Goal: Information Seeking & Learning: Learn about a topic

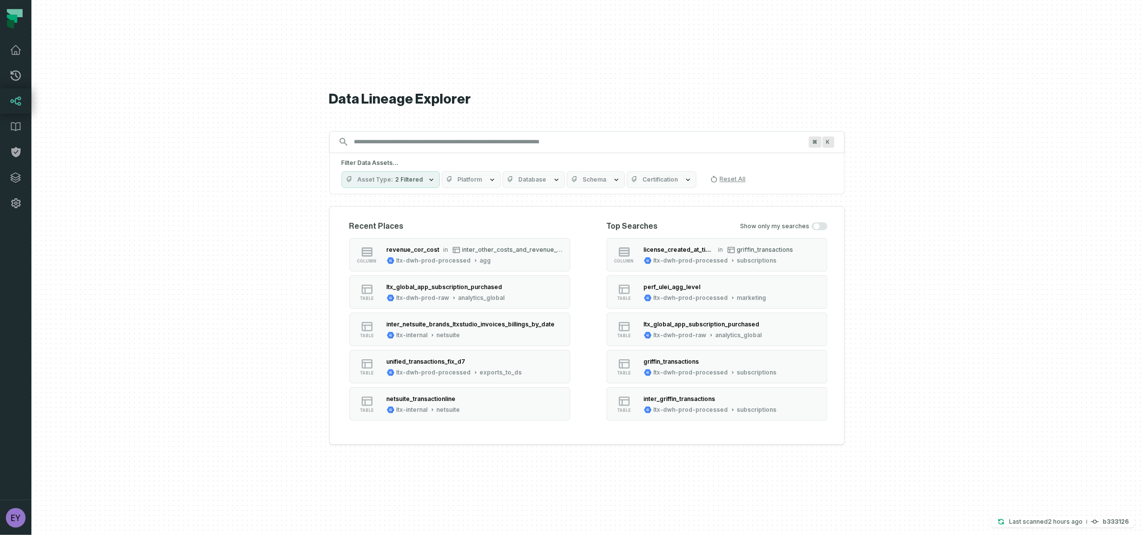
click at [565, 145] on input "Discovery Provider cmdk menu" at bounding box center [577, 142] width 459 height 16
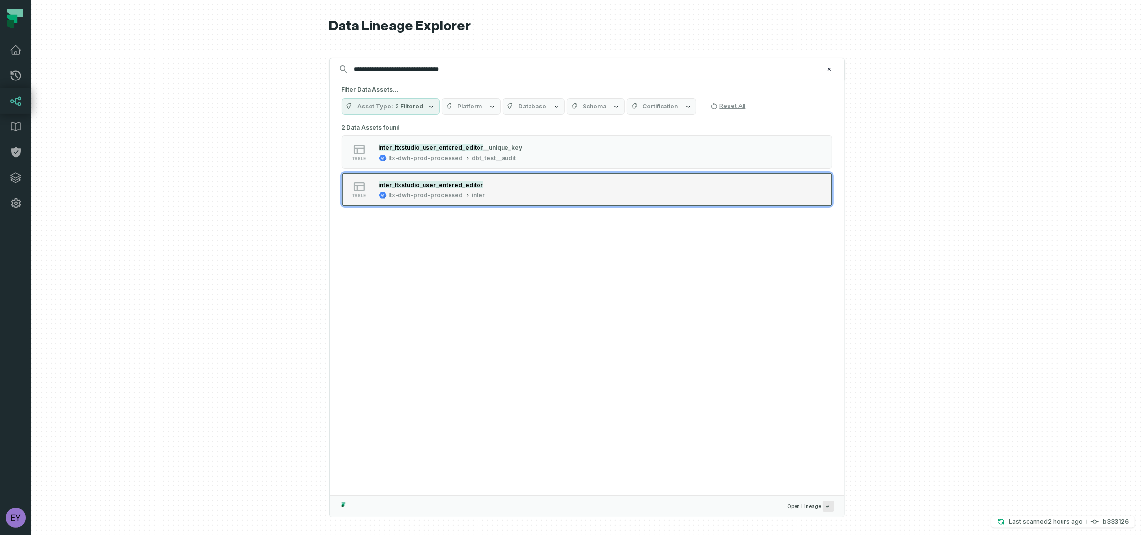
type input "**********"
click at [539, 180] on div "table inter_ltxstudio_user_entered_editor ltx-dwh-prod-processed inter" at bounding box center [466, 190] width 245 height 20
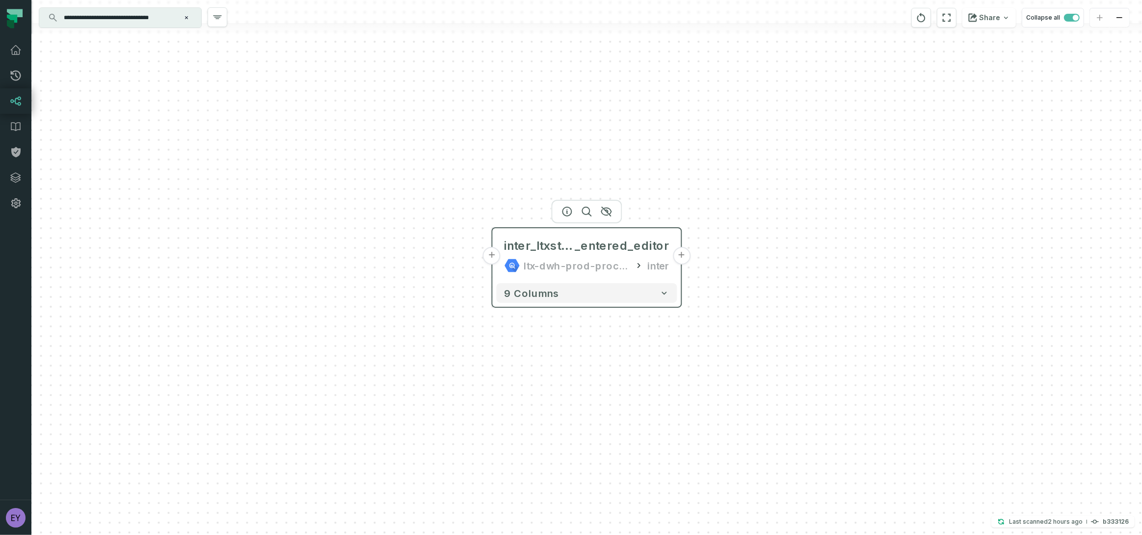
click at [680, 257] on button "+" at bounding box center [682, 256] width 18 height 18
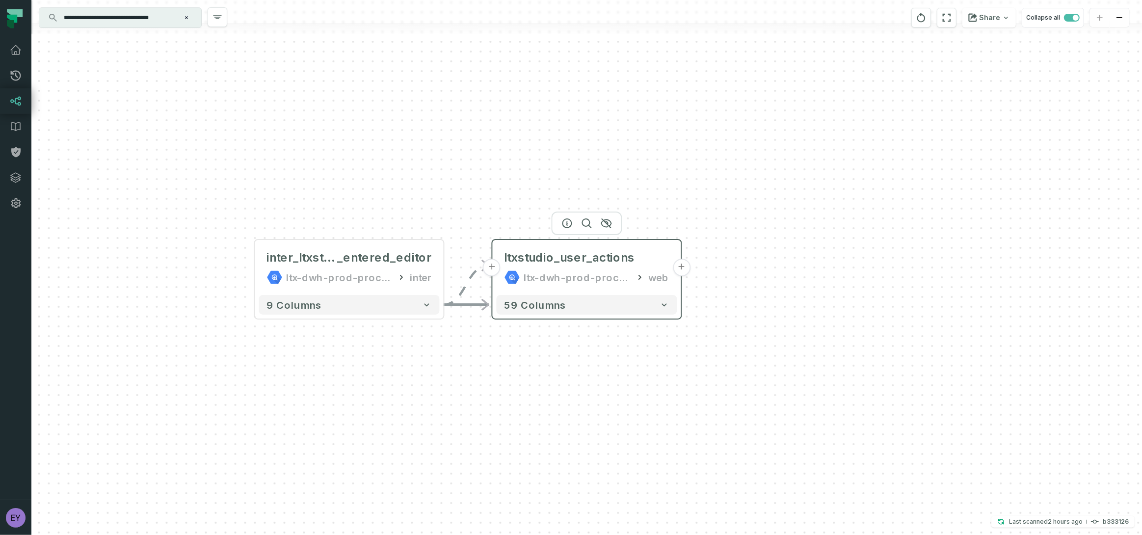
click at [678, 266] on button "+" at bounding box center [682, 268] width 18 height 18
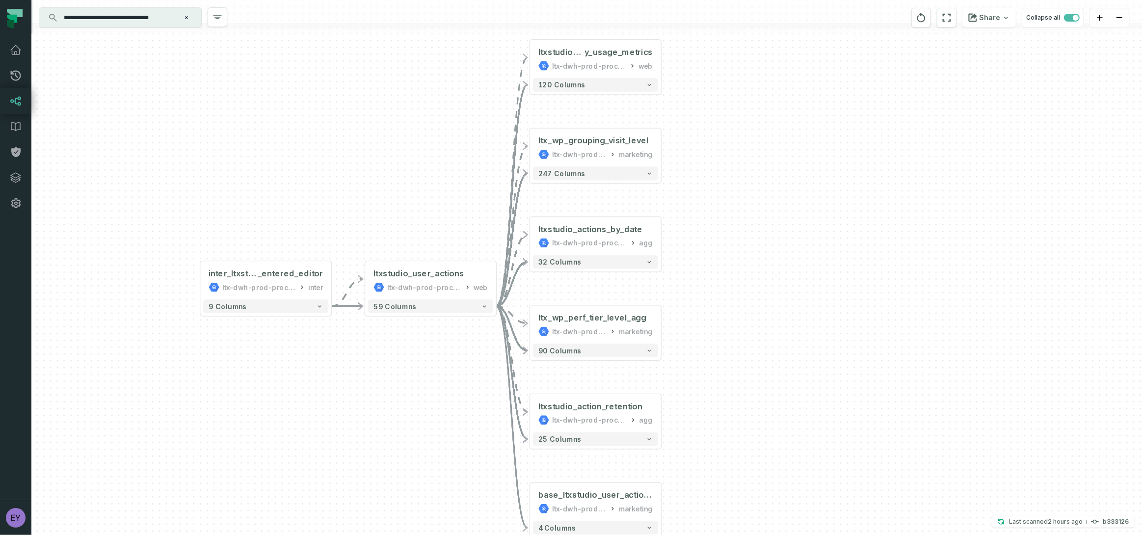
drag, startPoint x: 781, startPoint y: 336, endPoint x: 804, endPoint y: 248, distance: 91.0
click at [804, 248] on div "+ ltxstudio_user_dail y_usage_metrics ltx-dwh-prod-processed web + 120 columns …" at bounding box center [586, 267] width 1111 height 535
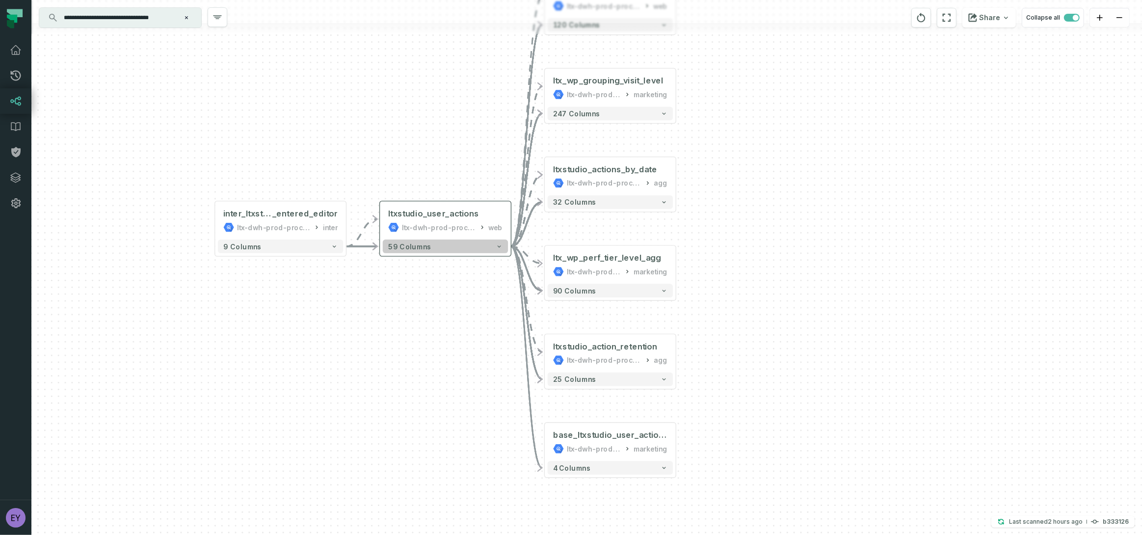
click at [501, 250] on button "59 columns" at bounding box center [445, 246] width 125 height 14
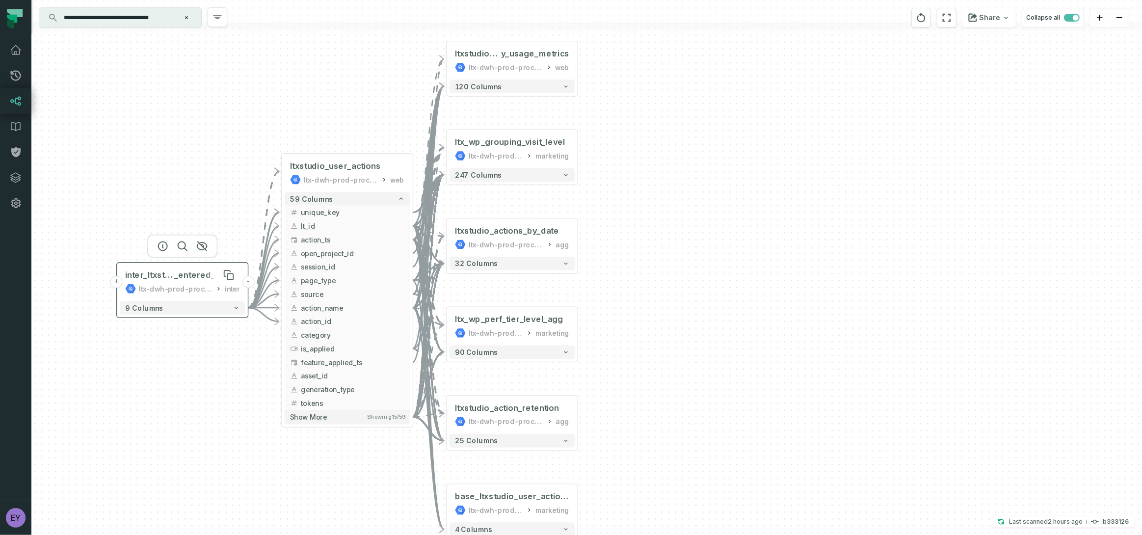
drag, startPoint x: 301, startPoint y: 318, endPoint x: 203, endPoint y: 270, distance: 109.1
click at [203, 270] on span "_entered_editor" at bounding box center [206, 274] width 65 height 11
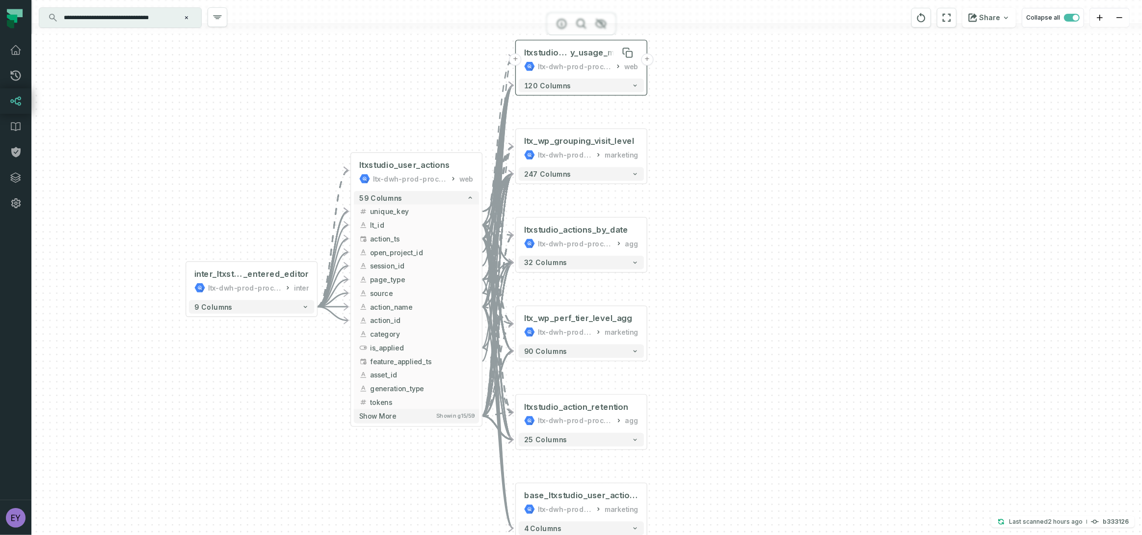
drag, startPoint x: 532, startPoint y: 56, endPoint x: 601, endPoint y: 55, distance: 69.2
click at [601, 55] on span "y_usage_metrics" at bounding box center [604, 52] width 68 height 11
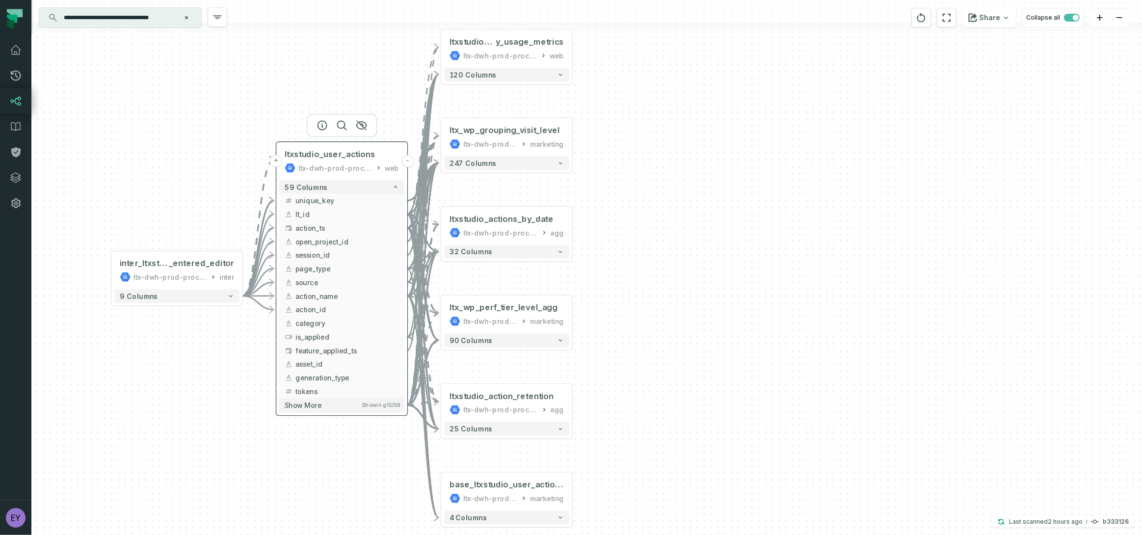
drag, startPoint x: 431, startPoint y: 170, endPoint x: 356, endPoint y: 160, distance: 75.4
click at [356, 160] on div "ltxstudio_user_actions ltx-dwh-prod-processed web" at bounding box center [341, 161] width 125 height 33
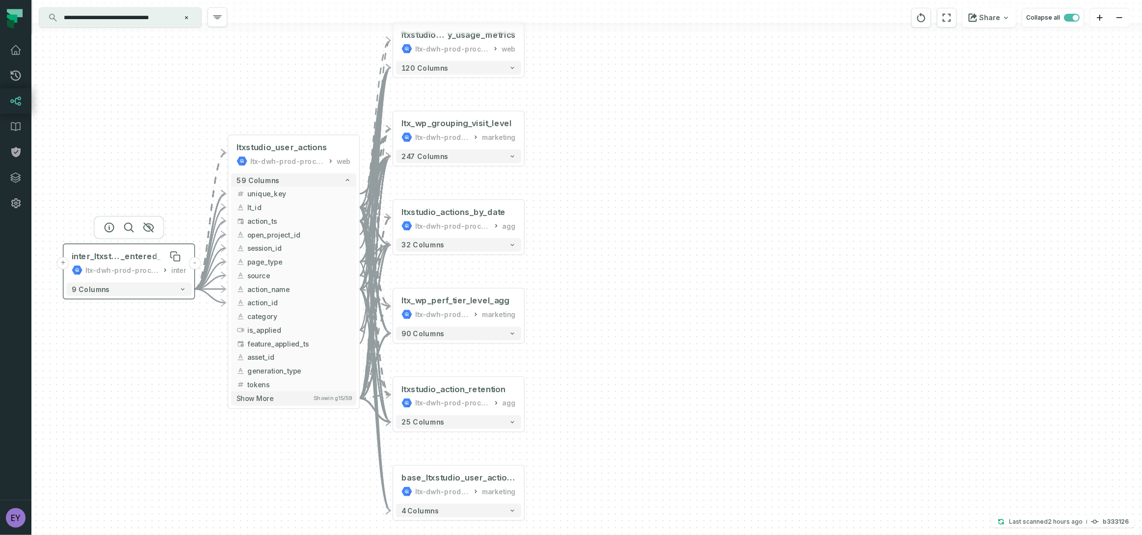
drag, startPoint x: 174, startPoint y: 266, endPoint x: 125, endPoint y: 258, distance: 49.1
click at [125, 258] on span "_entered_editor" at bounding box center [153, 256] width 65 height 11
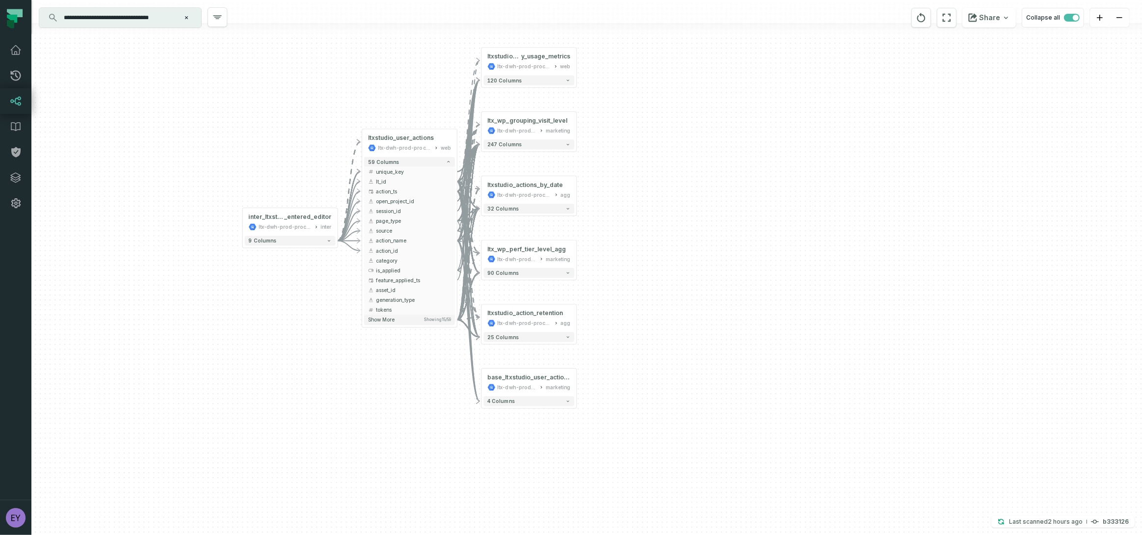
drag, startPoint x: 621, startPoint y: 382, endPoint x: 653, endPoint y: 367, distance: 34.9
click at [653, 367] on div "+ ltxstudio_user_dail y_usage_metrics ltx-dwh-prod-processed web + 120 columns …" at bounding box center [586, 267] width 1111 height 535
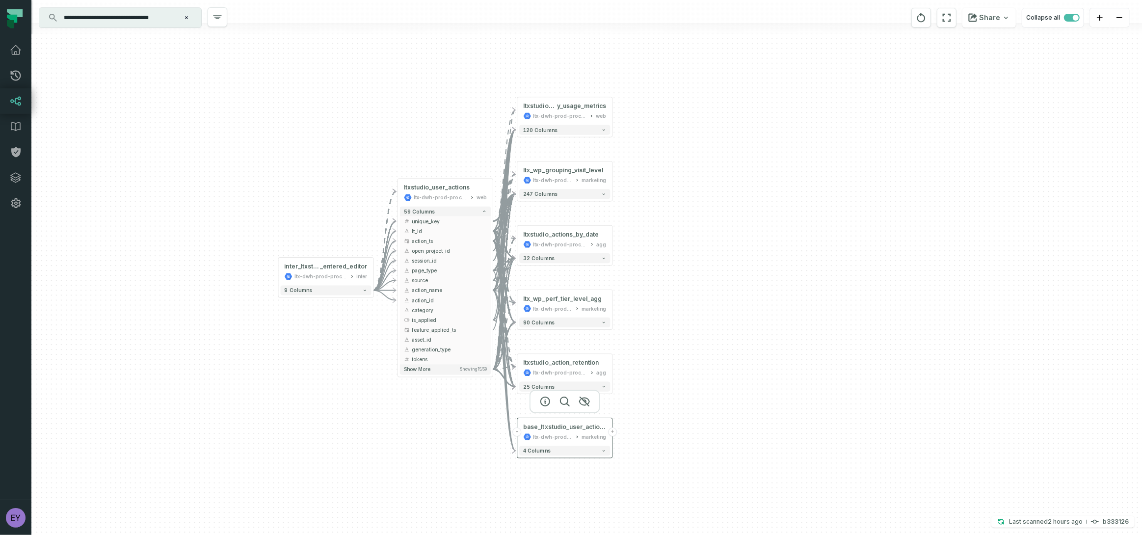
click at [553, 431] on div "base_ltxstudio_user_actions ltx-dwh-prod-processed marketing" at bounding box center [564, 432] width 91 height 24
click at [611, 433] on button "+" at bounding box center [612, 431] width 9 height 9
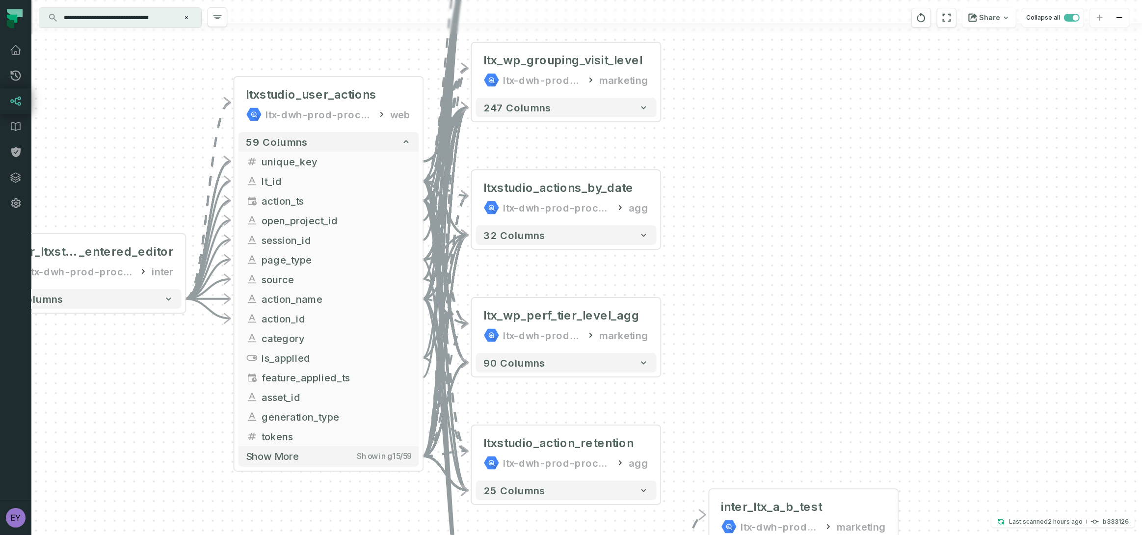
drag, startPoint x: 571, startPoint y: 102, endPoint x: 788, endPoint y: 403, distance: 371.3
click at [788, 403] on div "+ inter_ltx_a_b_test ltx-dwh-prod-processed marketing + 27 columns + inter_ltx_…" at bounding box center [586, 267] width 1111 height 535
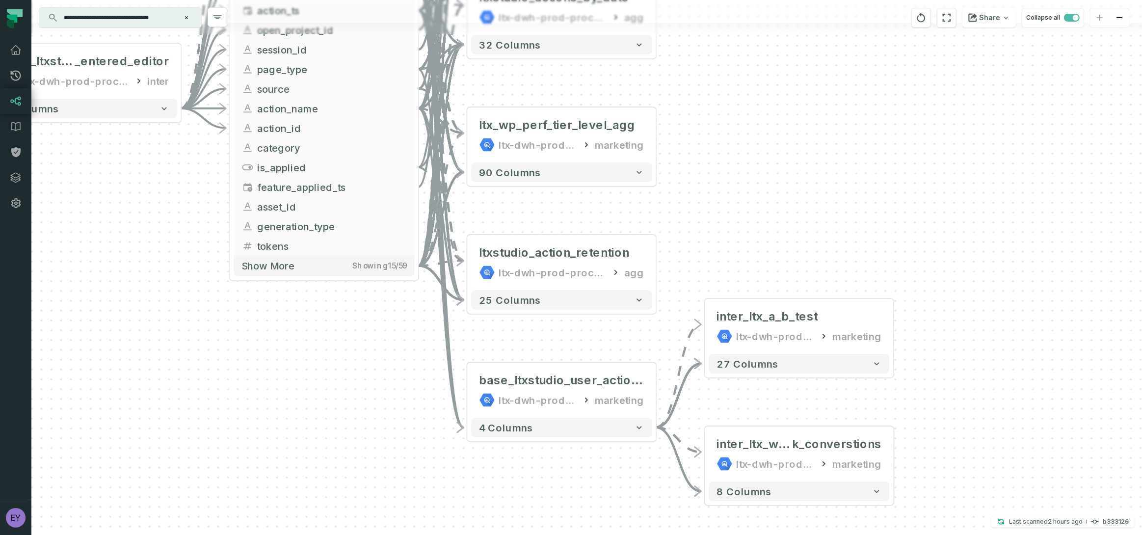
drag, startPoint x: 773, startPoint y: 237, endPoint x: 769, endPoint y: 47, distance: 190.5
click at [769, 47] on div "+ inter_ltx_a_b_test ltx-dwh-prod-processed marketing + 27 columns + inter_ltx_…" at bounding box center [586, 267] width 1111 height 535
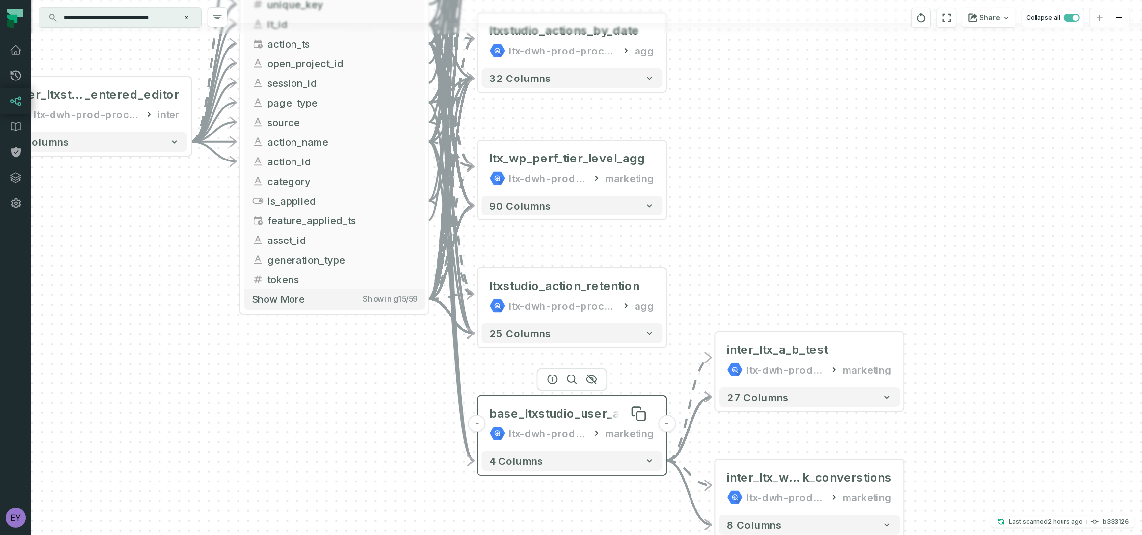
drag, startPoint x: 564, startPoint y: 388, endPoint x: 574, endPoint y: 421, distance: 34.9
click at [574, 421] on div "base_ltxstudio_user_actions ltx-dwh-prod-processed marketing" at bounding box center [572, 423] width 181 height 47
click at [652, 462] on icon "button" at bounding box center [650, 461] width 10 height 10
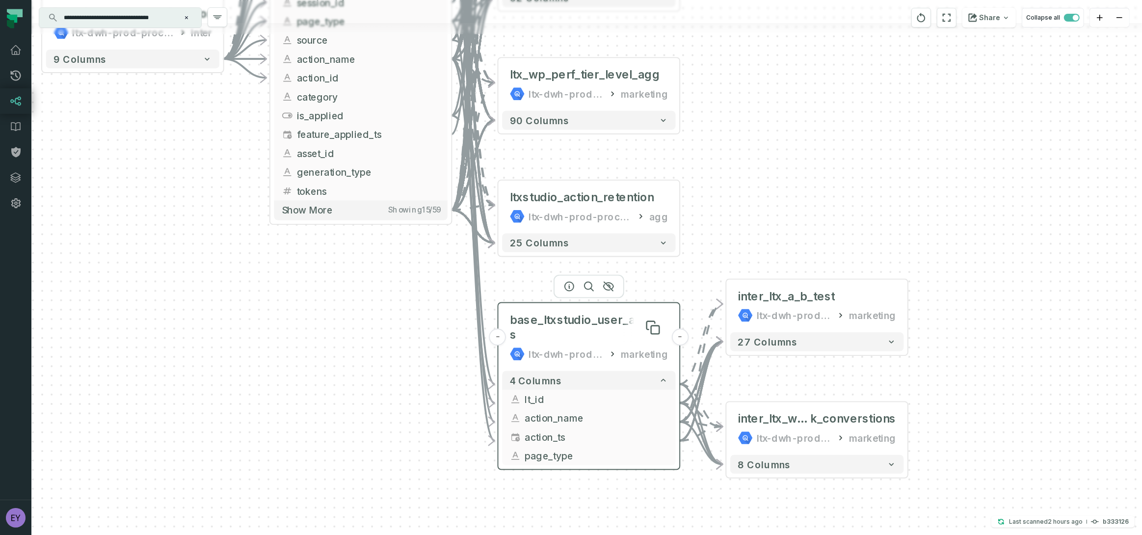
drag, startPoint x: 607, startPoint y: 408, endPoint x: 619, endPoint y: 316, distance: 92.6
click at [619, 316] on span "base_ltxstudio_user_actions" at bounding box center [589, 328] width 159 height 30
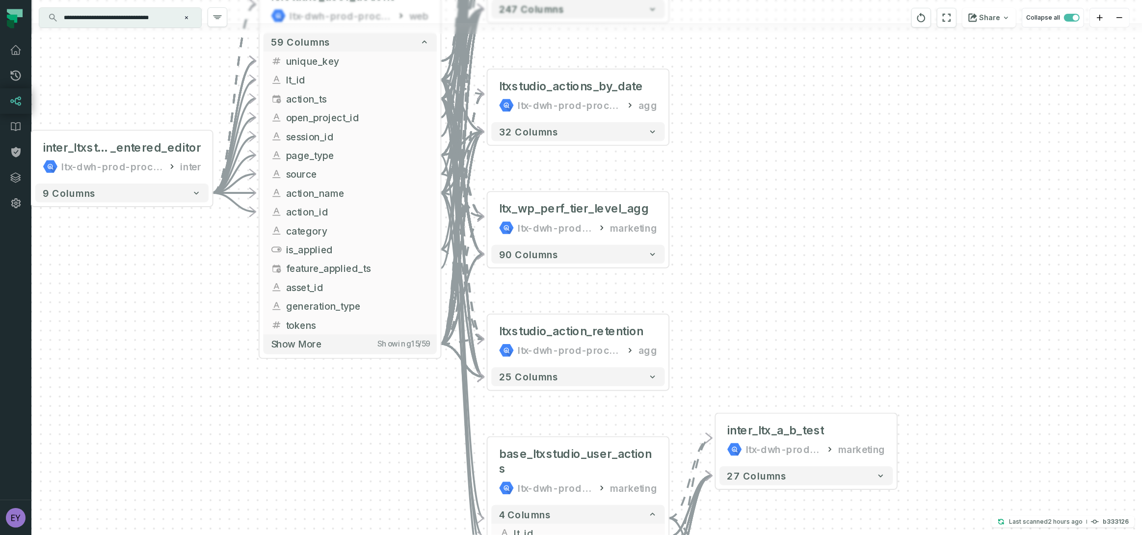
drag, startPoint x: 745, startPoint y: 163, endPoint x: 692, endPoint y: 409, distance: 251.9
click at [692, 409] on div "+ inter_ltx_a_b_test ltx-dwh-prod-processed marketing + 27 columns + inter_ltx_…" at bounding box center [586, 267] width 1111 height 535
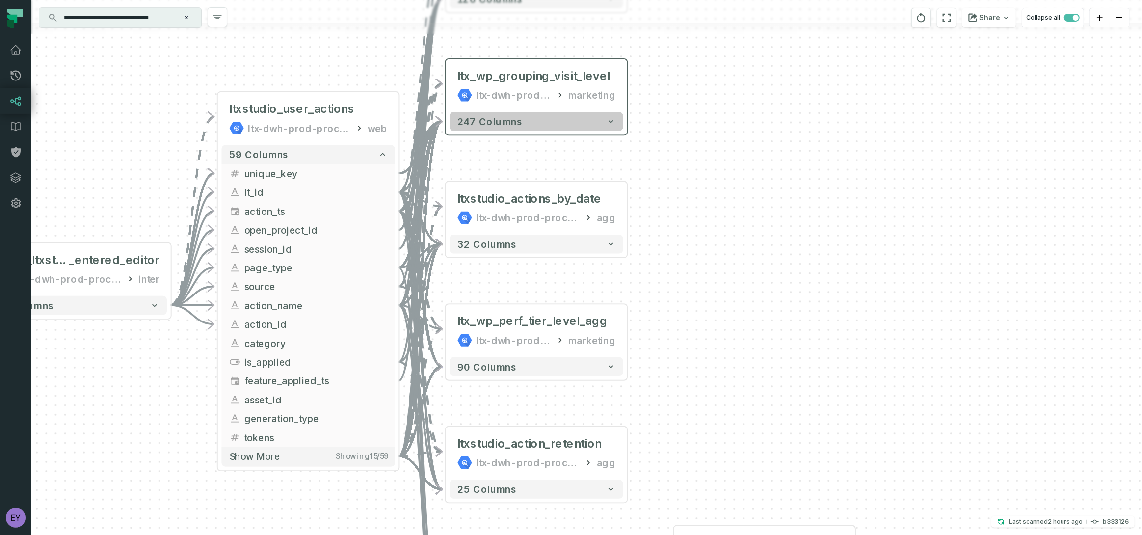
click at [609, 121] on icon "button" at bounding box center [611, 121] width 5 height 3
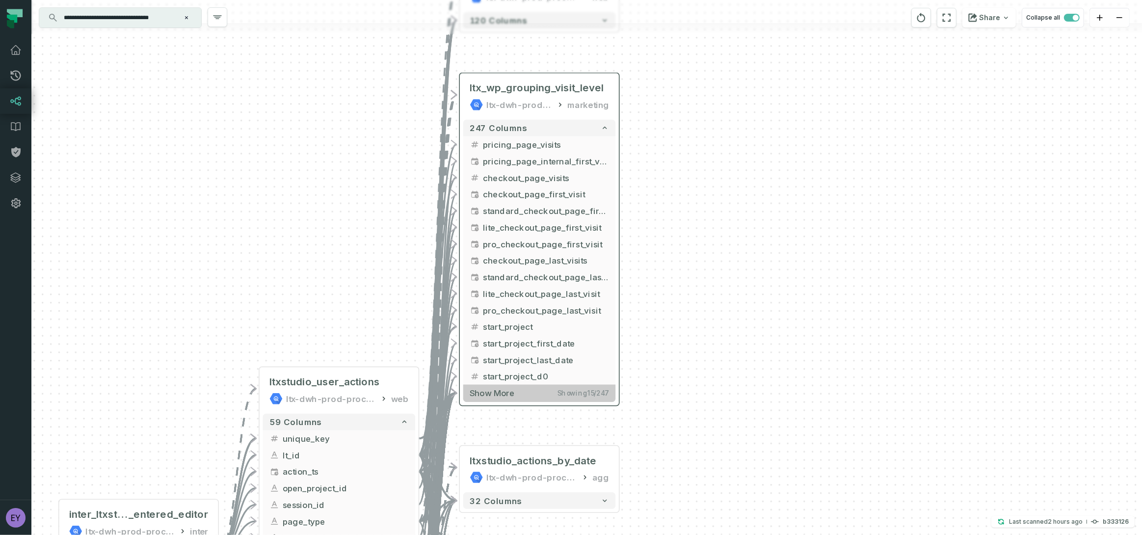
click at [492, 395] on span "Show more" at bounding box center [492, 393] width 45 height 10
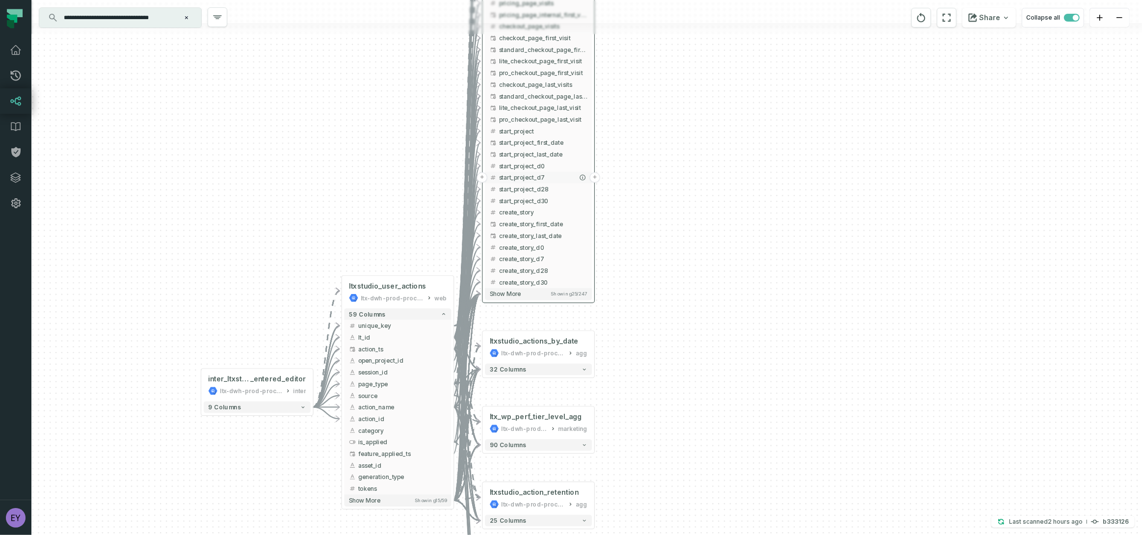
drag, startPoint x: 536, startPoint y: 380, endPoint x: 533, endPoint y: 179, distance: 201.7
click at [533, 179] on span "start_project_d7" at bounding box center [543, 177] width 88 height 9
click at [506, 296] on span "Show more" at bounding box center [505, 294] width 31 height 7
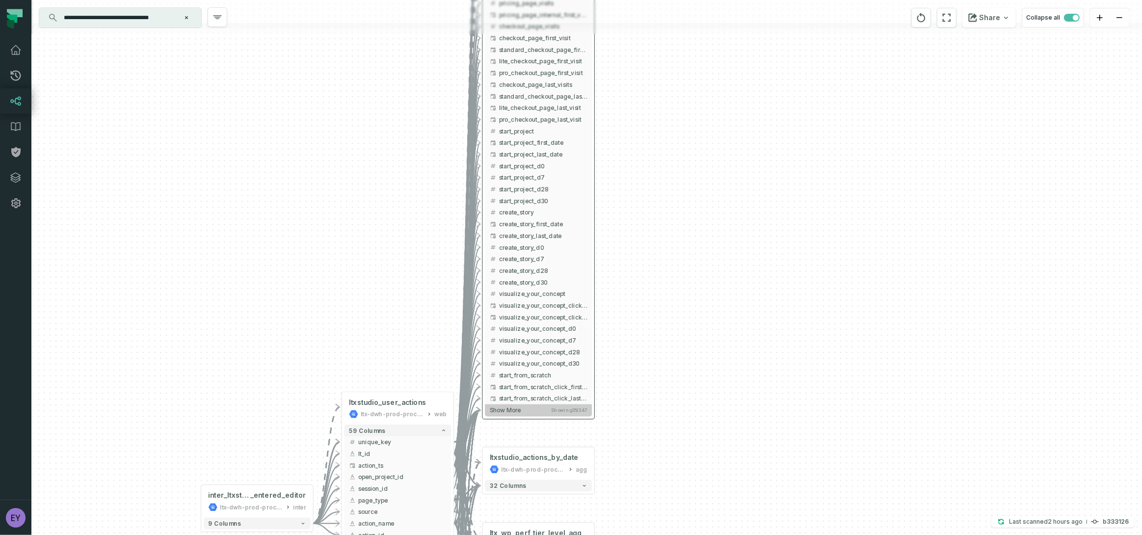
click at [508, 406] on span "Show more" at bounding box center [505, 409] width 31 height 7
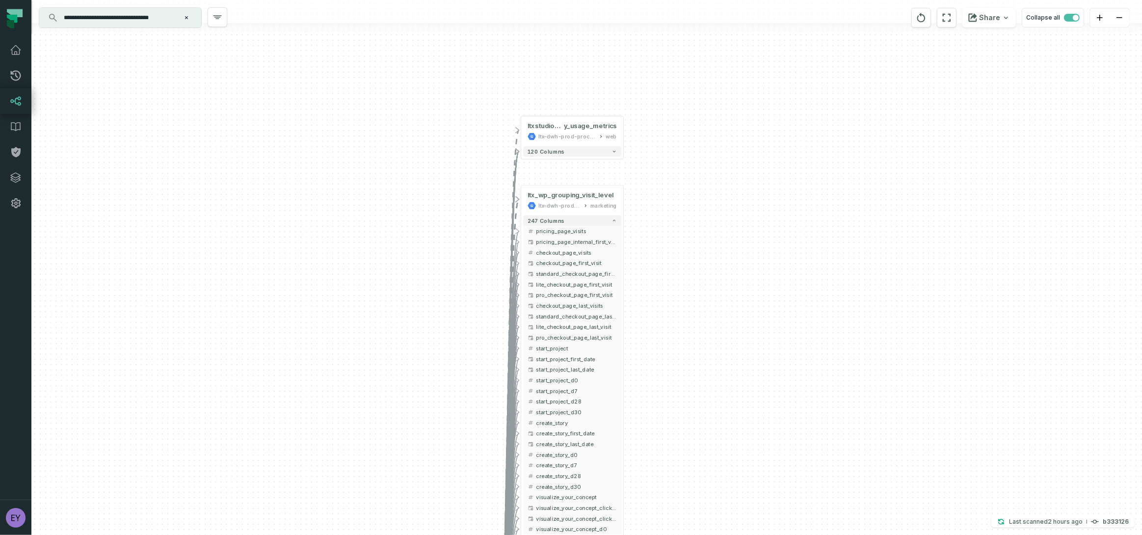
drag, startPoint x: 665, startPoint y: 236, endPoint x: 700, endPoint y: 429, distance: 197.1
click at [700, 429] on div "+ inter_ltx_a_b_test ltx-dwh-prod-processed marketing + 27 columns + inter_ltx_…" at bounding box center [586, 267] width 1111 height 535
click at [613, 221] on icon "button" at bounding box center [614, 220] width 5 height 5
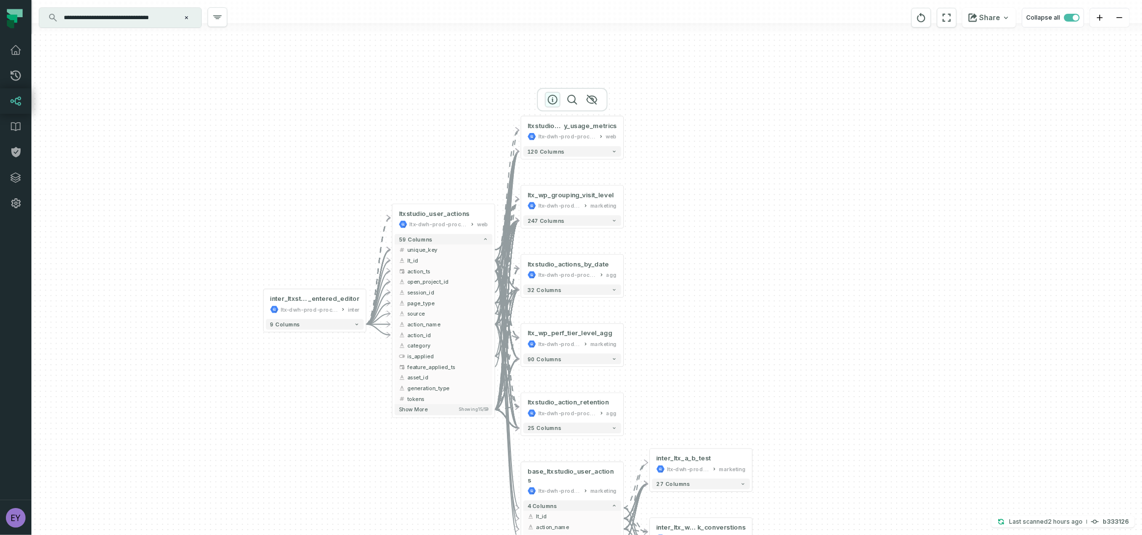
click at [556, 97] on icon "button" at bounding box center [553, 100] width 12 height 12
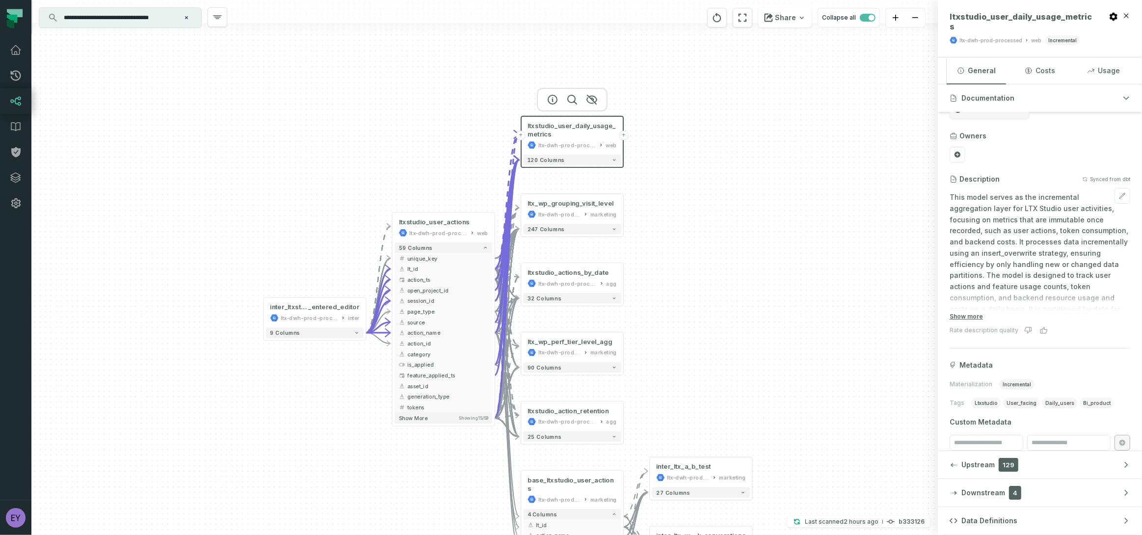
scroll to position [25, 0]
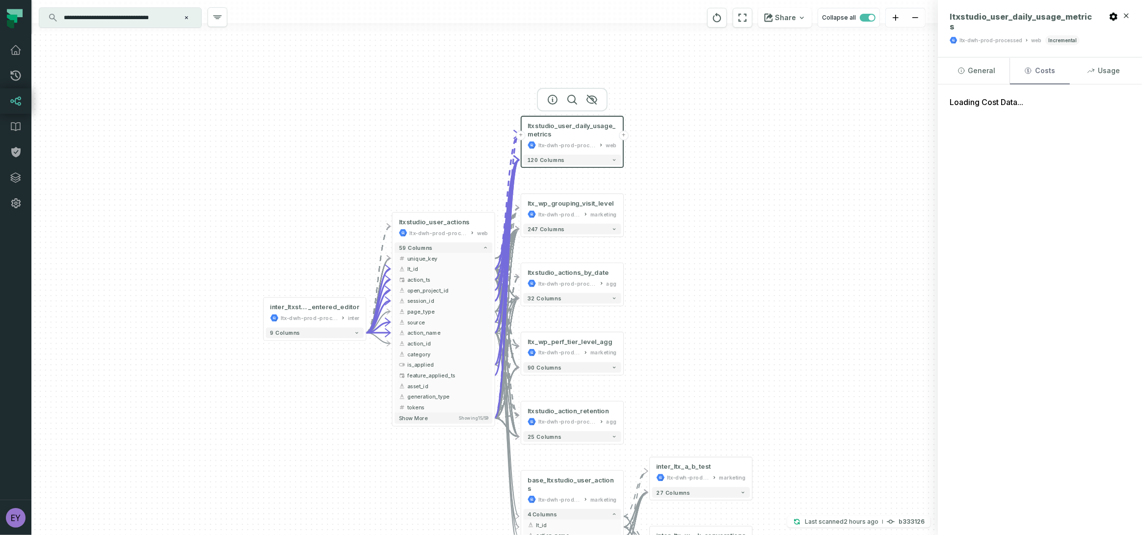
click at [1038, 74] on button "Costs" at bounding box center [1039, 70] width 59 height 27
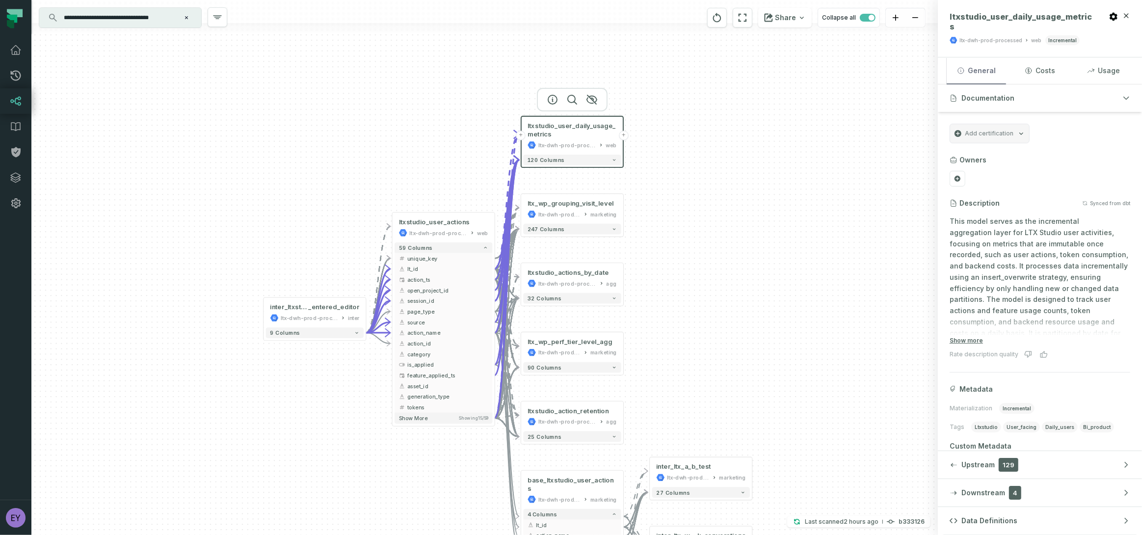
click at [969, 62] on button "General" at bounding box center [976, 70] width 59 height 27
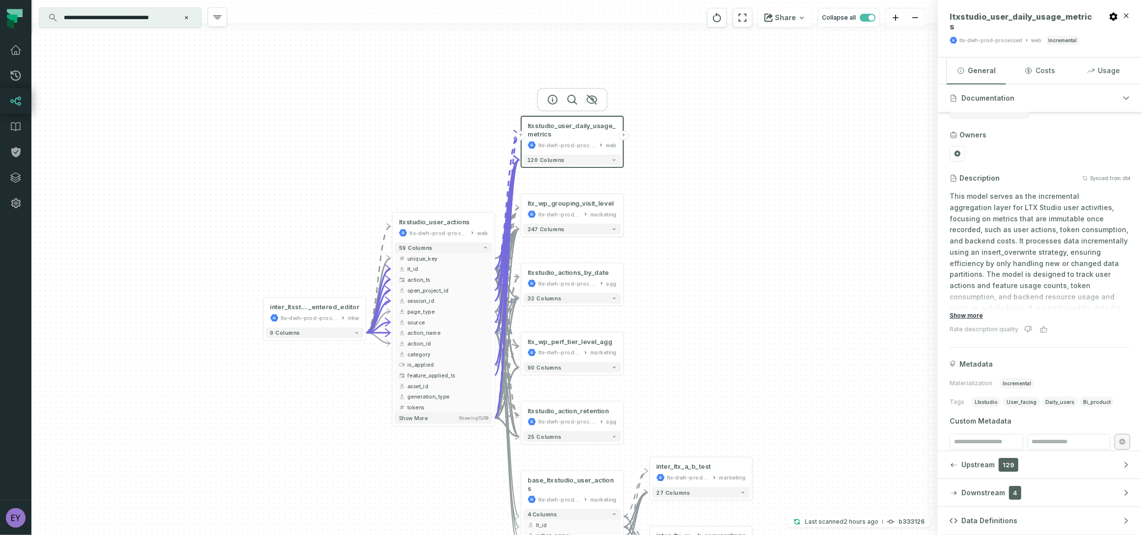
click at [973, 312] on button "Show more" at bounding box center [966, 316] width 33 height 8
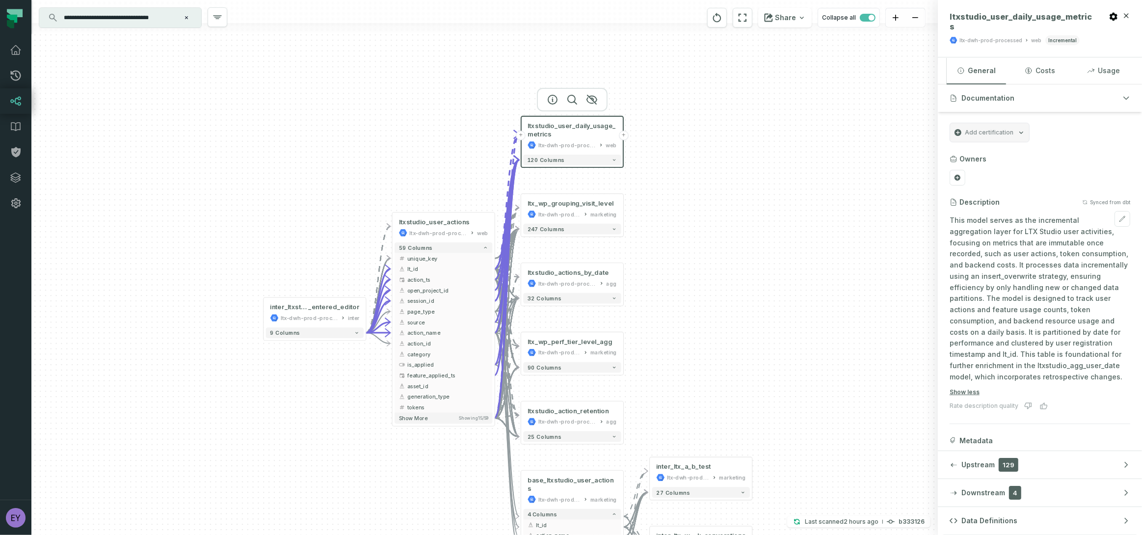
scroll to position [0, 0]
click at [998, 93] on span "Documentation" at bounding box center [987, 98] width 53 height 10
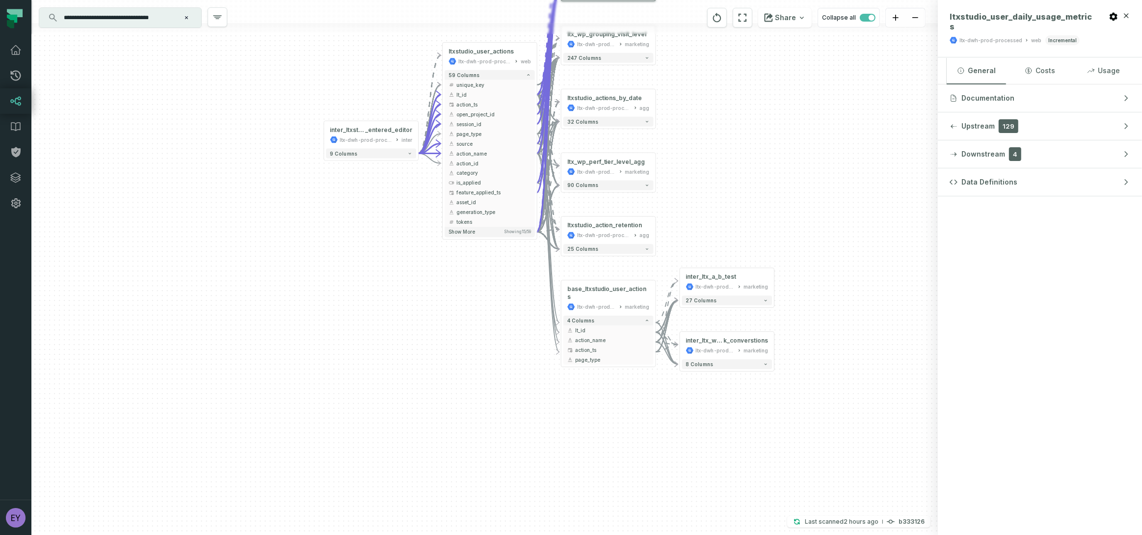
drag, startPoint x: 759, startPoint y: 376, endPoint x: 788, endPoint y: 194, distance: 184.9
click at [788, 194] on div "+ inter_ltx_a_b_test ltx-dwh-prod-processed marketing + 27 columns + inter_ltx_…" at bounding box center [484, 267] width 906 height 535
